Goal: Task Accomplishment & Management: Manage account settings

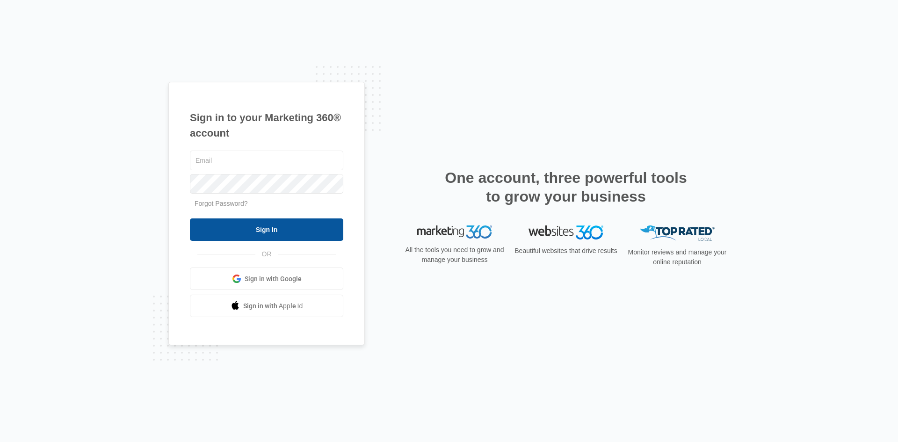
type input "[EMAIL_ADDRESS][DOMAIN_NAME]"
click at [284, 230] on input "Sign In" at bounding box center [266, 230] width 153 height 22
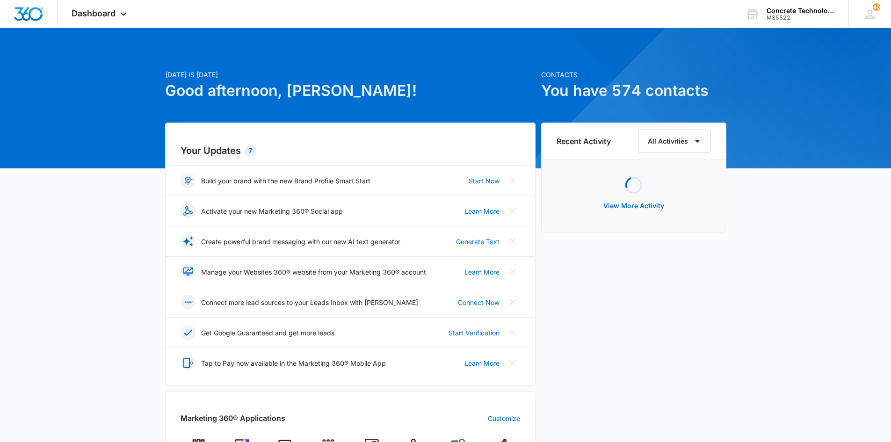
drag, startPoint x: 0, startPoint y: 0, endPoint x: 284, endPoint y: 230, distance: 365.6
click at [284, 230] on div "Your Updates 7 Build your brand with the new Brand Profile Smart Start Start No…" at bounding box center [350, 254] width 371 height 263
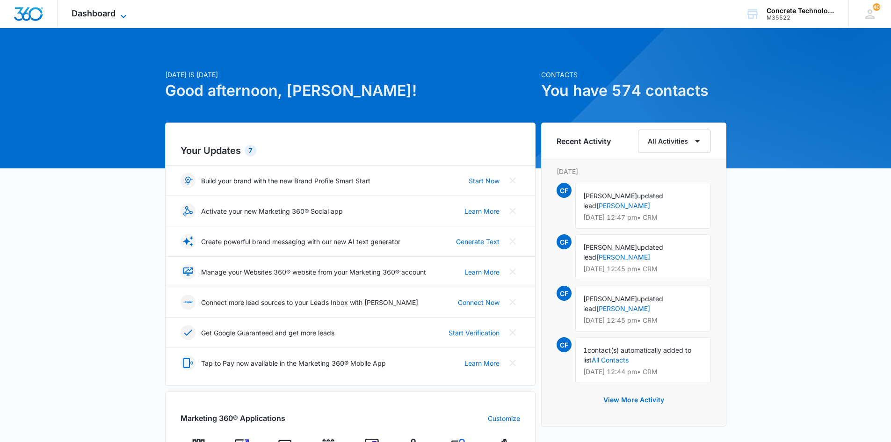
click at [90, 15] on span "Dashboard" at bounding box center [94, 13] width 44 height 10
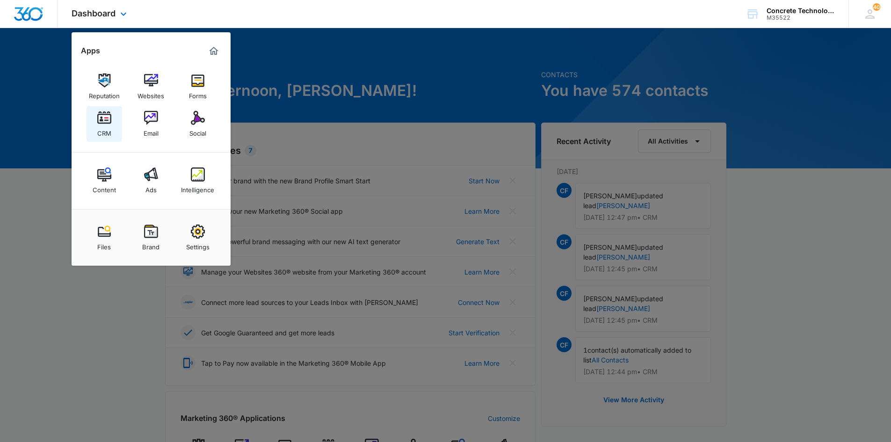
click at [102, 120] on img at bounding box center [104, 118] width 14 height 14
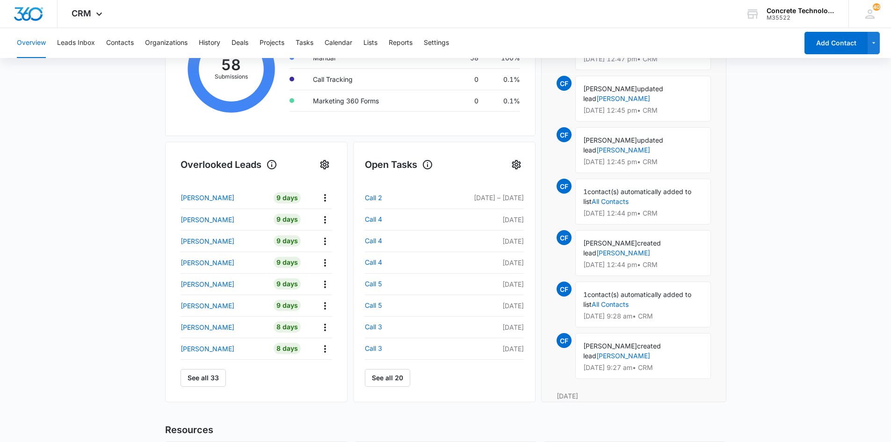
scroll to position [237, 0]
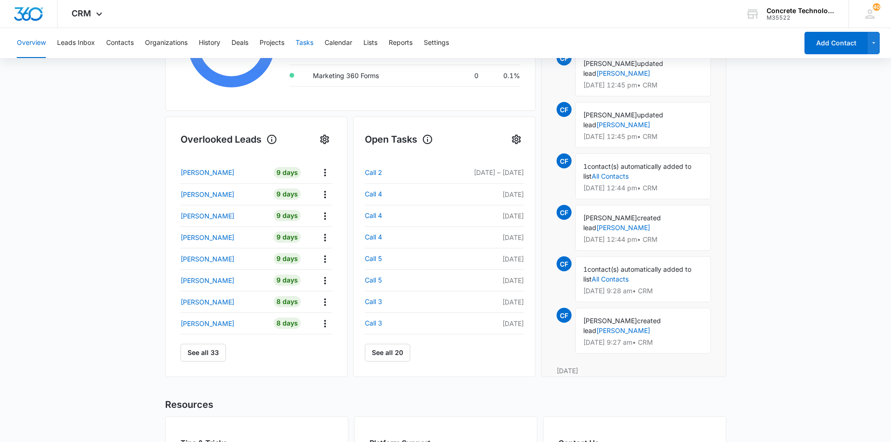
click at [307, 41] on button "Tasks" at bounding box center [305, 43] width 18 height 30
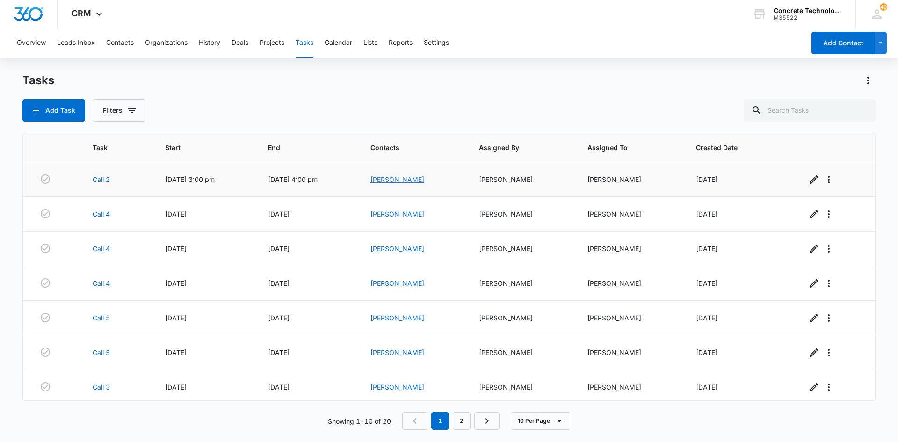
click at [395, 179] on link "[PERSON_NAME]" at bounding box center [398, 179] width 54 height 8
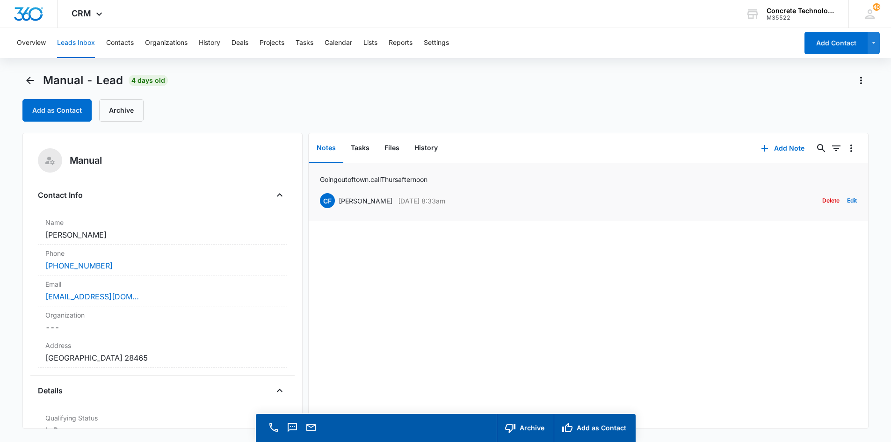
click at [417, 212] on li "Going out of town. call Thurs afternoon CF [PERSON_NAME] [DATE] 8:33am Delete E…" at bounding box center [589, 192] width 560 height 58
click at [774, 146] on button "Add Note" at bounding box center [783, 148] width 62 height 22
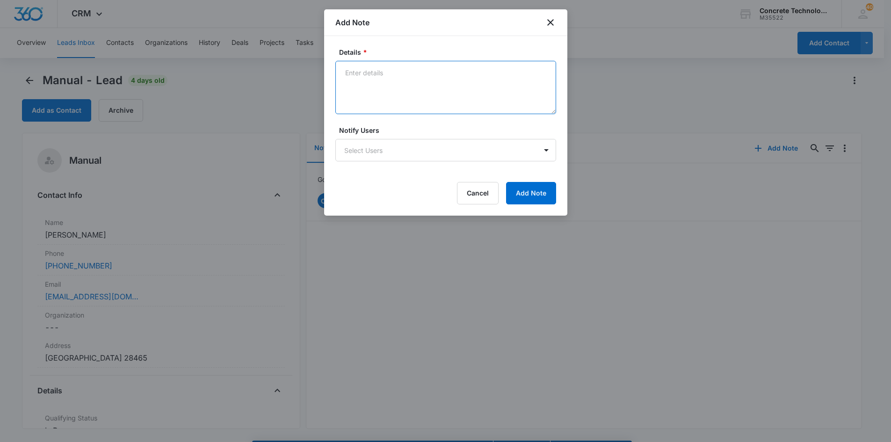
click at [344, 73] on textarea "Details *" at bounding box center [445, 87] width 221 height 53
click at [359, 73] on textarea "had good call and will send more DD, [PERSON_NAME] wants to start a business wi…" at bounding box center [445, 87] width 221 height 53
click at [417, 83] on textarea "had a good call and will send more DD, [PERSON_NAME] wants to start a business …" at bounding box center [445, 87] width 221 height 53
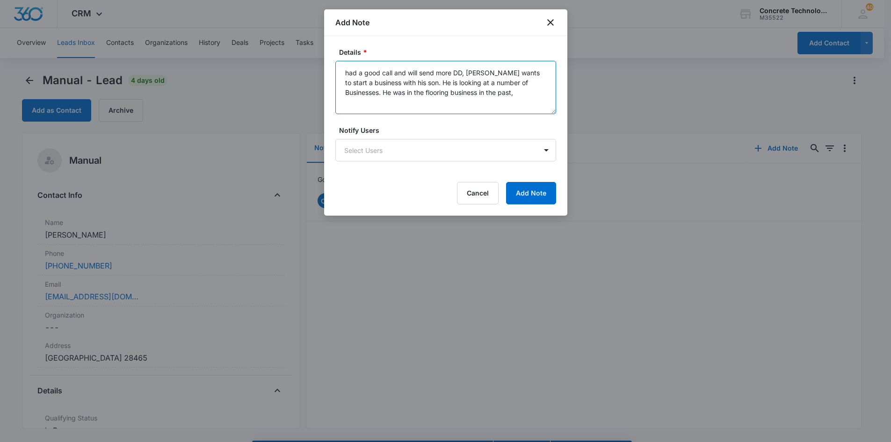
type textarea "had a good call and will send more DD, [PERSON_NAME] wants to start a business …"
click at [531, 192] on button "Add Note" at bounding box center [531, 193] width 50 height 22
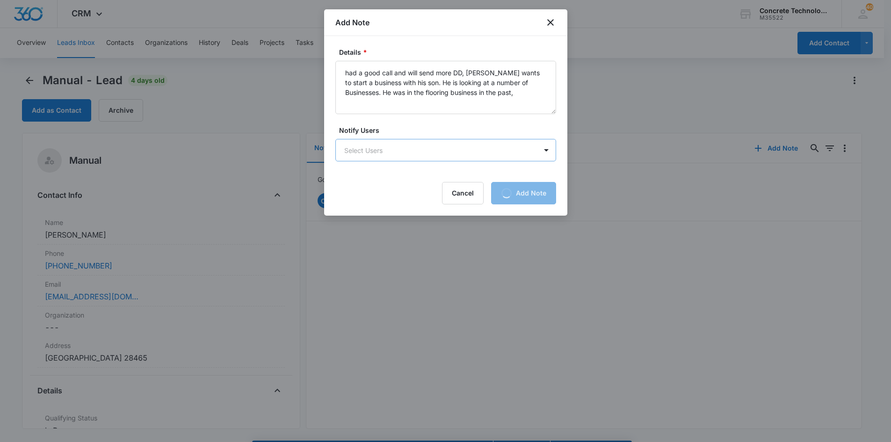
click at [426, 144] on body "CRM Apps Reputation Websites Forms CRM Email Social Content Ads Intelligence Fi…" at bounding box center [445, 234] width 891 height 469
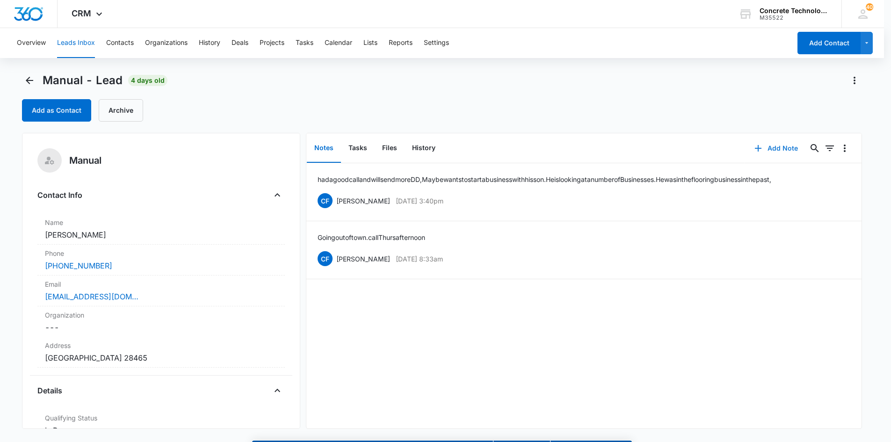
click at [772, 146] on button "Add Note" at bounding box center [776, 148] width 62 height 22
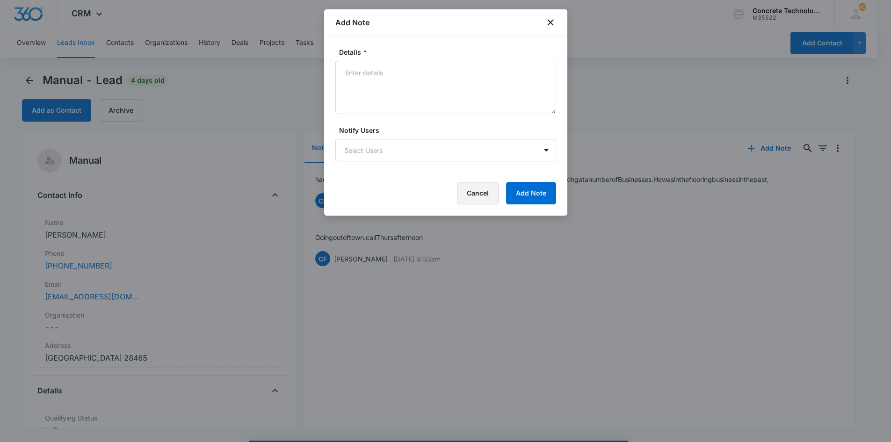
click at [481, 196] on button "Cancel" at bounding box center [478, 193] width 42 height 22
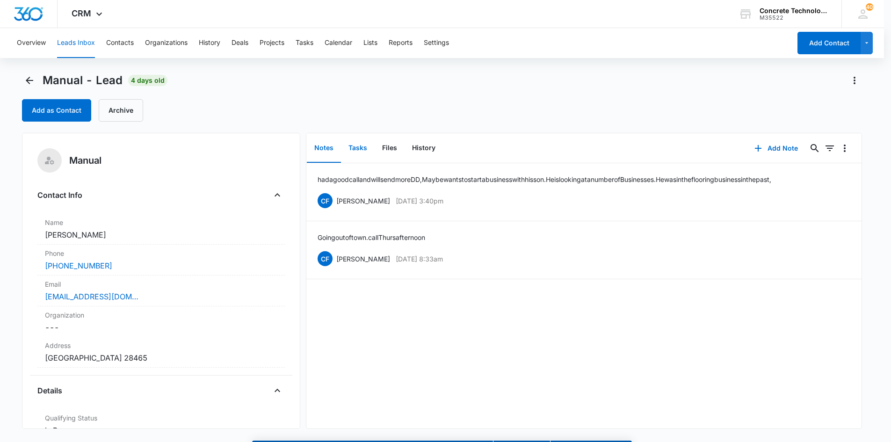
click at [359, 146] on button "Tasks" at bounding box center [358, 148] width 34 height 29
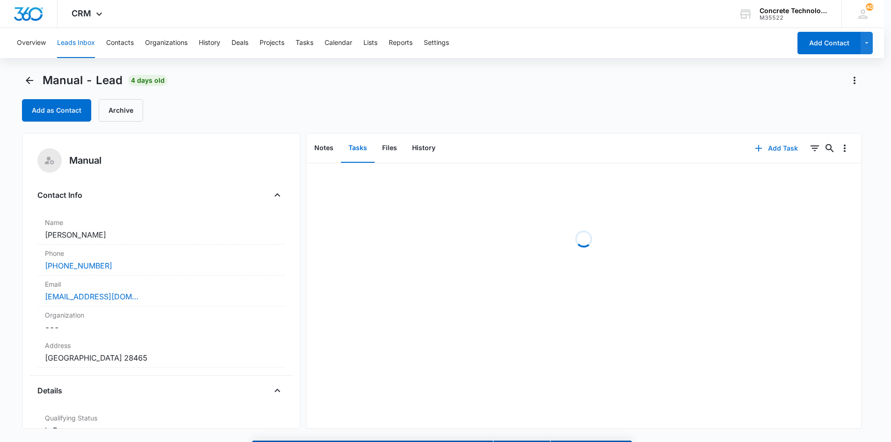
click at [773, 144] on button "Add Task" at bounding box center [777, 148] width 62 height 22
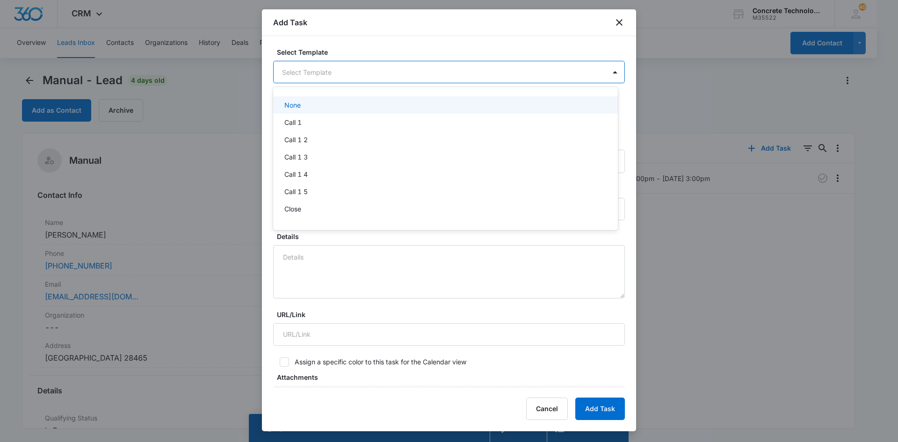
click at [436, 69] on body "CRM Apps Reputation Websites Forms CRM Email Social Content Ads Intelligence Fi…" at bounding box center [449, 221] width 898 height 442
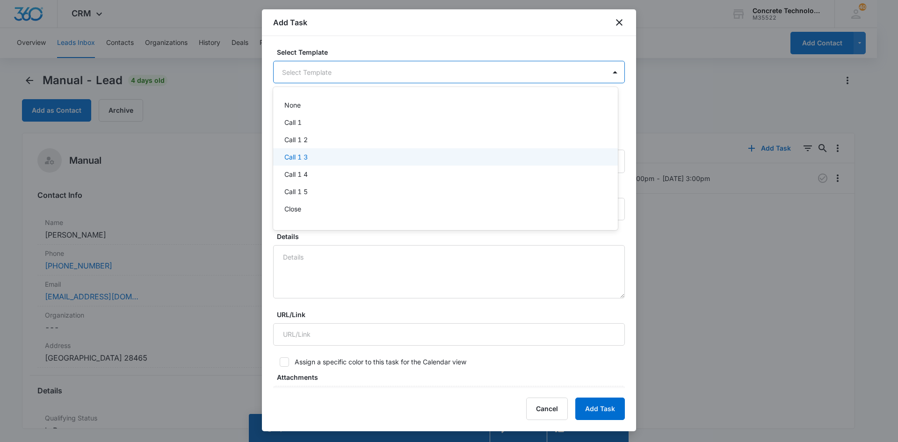
click at [300, 155] on p "Call 1 3" at bounding box center [295, 157] width 23 height 10
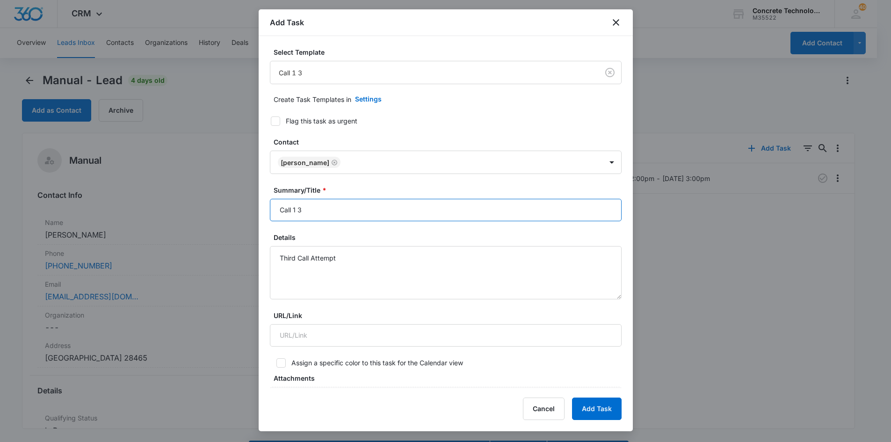
click at [296, 209] on input "Call 1 3" at bounding box center [446, 210] width 352 height 22
type input "Call 3"
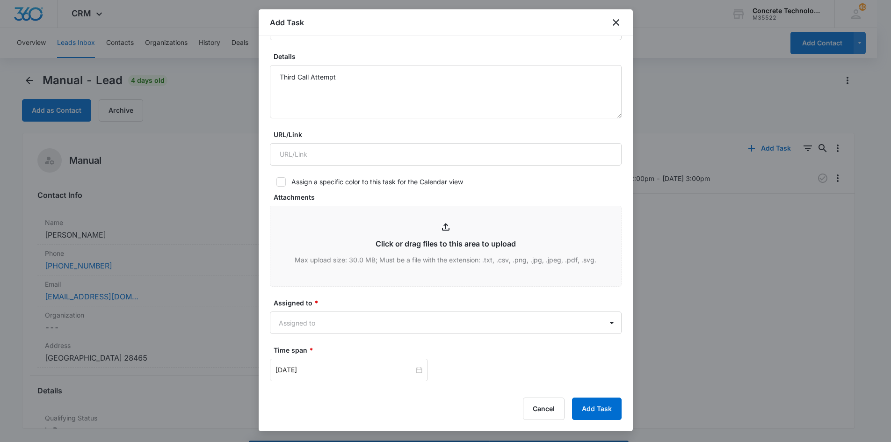
scroll to position [206, 0]
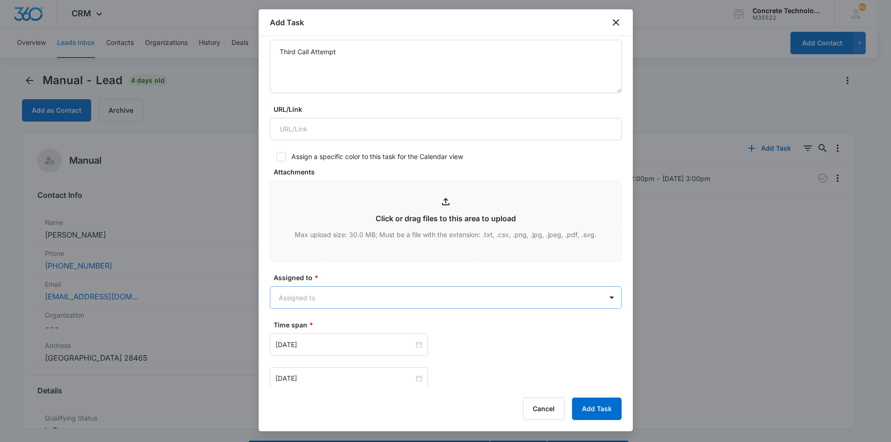
click at [369, 293] on body "CRM Apps Reputation Websites Forms CRM Email Social Content Ads Intelligence Fi…" at bounding box center [445, 234] width 891 height 469
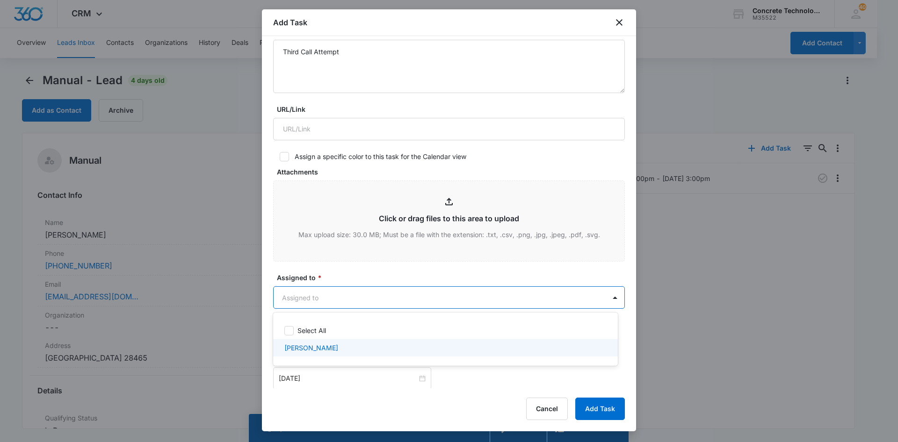
click at [310, 347] on p "[PERSON_NAME]" at bounding box center [311, 348] width 54 height 10
checkbox input "true"
click at [303, 378] on div at bounding box center [449, 221] width 898 height 442
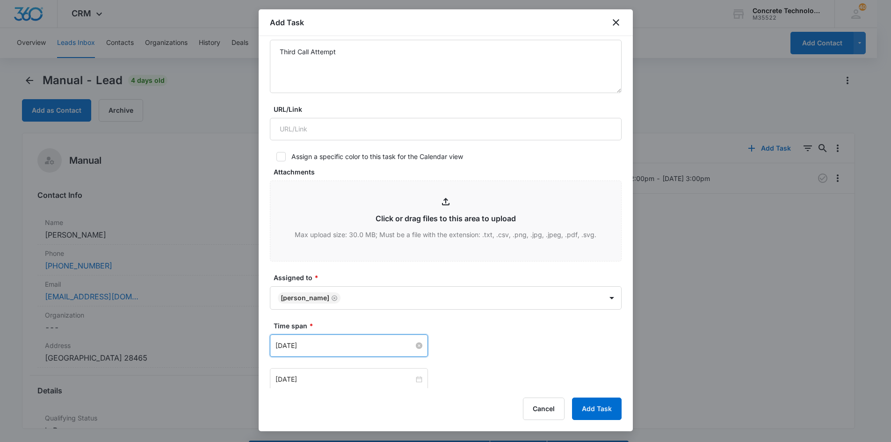
click at [344, 345] on input "[DATE]" at bounding box center [345, 346] width 138 height 10
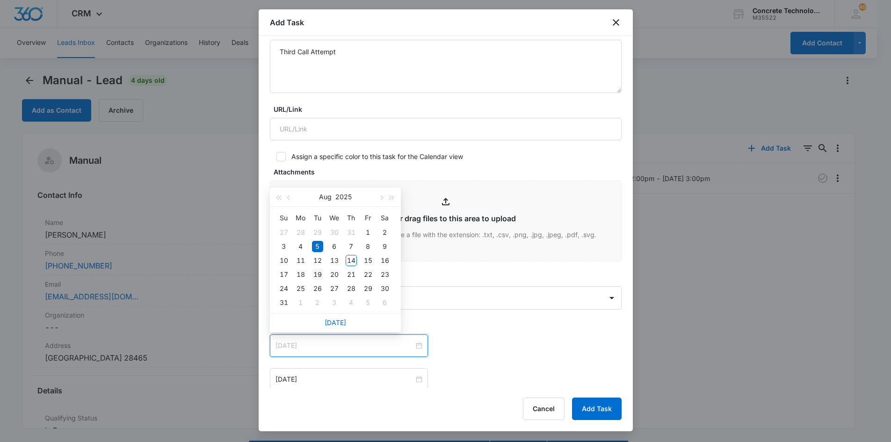
type input "[DATE]"
click at [318, 274] on div "19" at bounding box center [317, 274] width 11 height 11
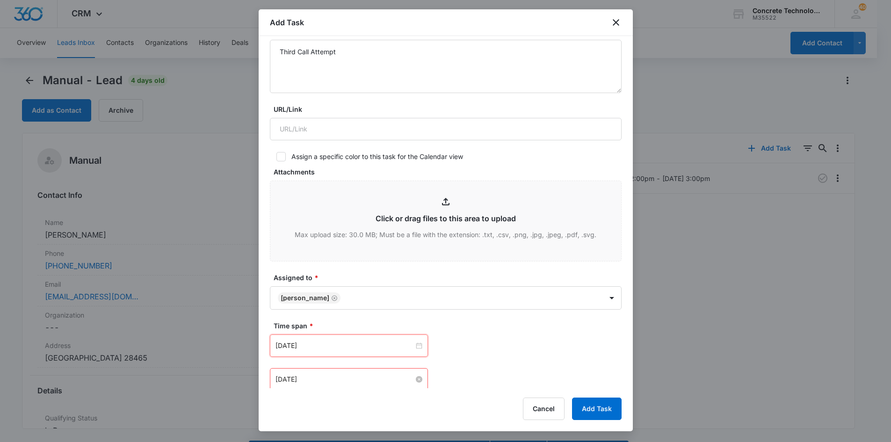
click at [315, 380] on input "[DATE]" at bounding box center [345, 379] width 138 height 10
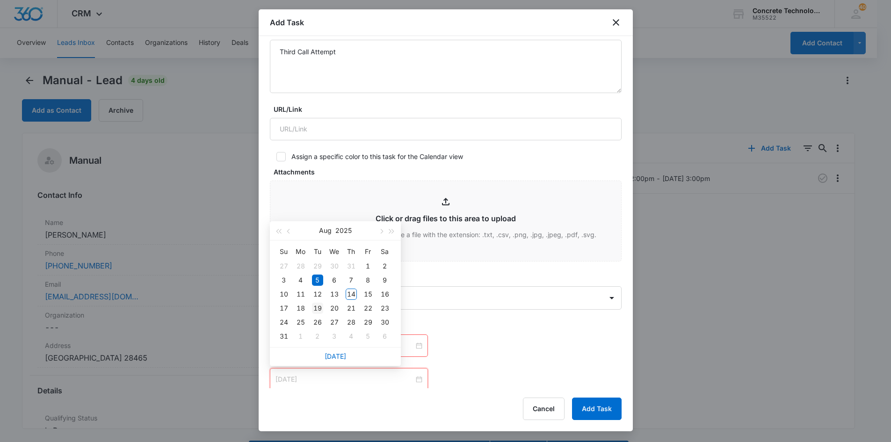
type input "[DATE]"
click at [319, 308] on div "19" at bounding box center [317, 308] width 11 height 11
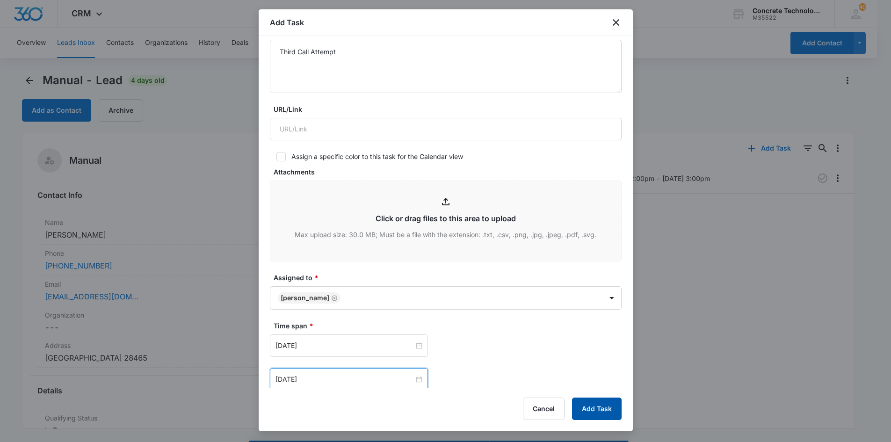
click at [591, 408] on button "Add Task" at bounding box center [597, 409] width 50 height 22
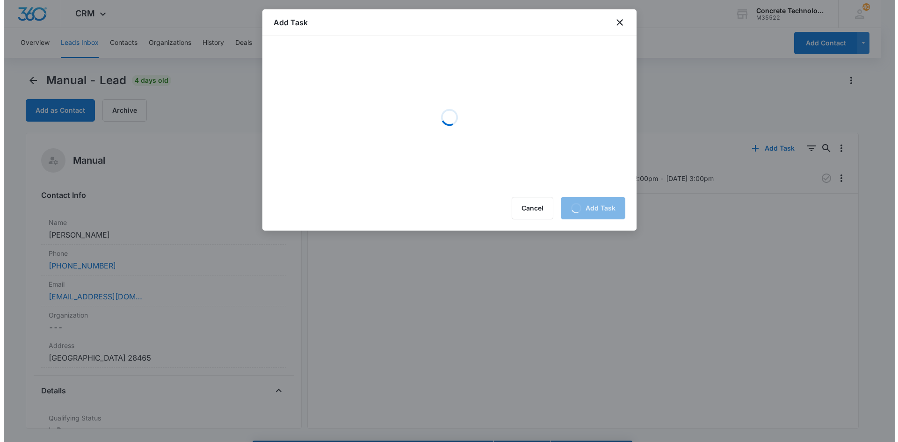
scroll to position [0, 0]
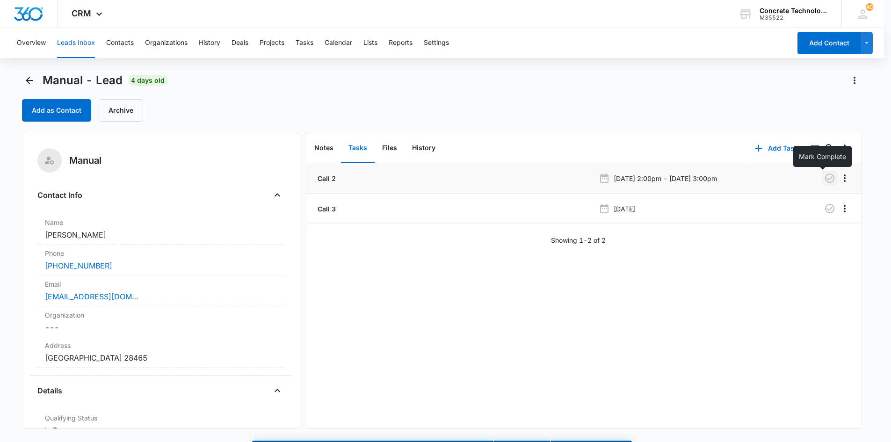
click at [824, 176] on icon "button" at bounding box center [829, 178] width 11 height 11
click at [301, 38] on button "Tasks" at bounding box center [305, 43] width 18 height 30
